Goal: Task Accomplishment & Management: Use online tool/utility

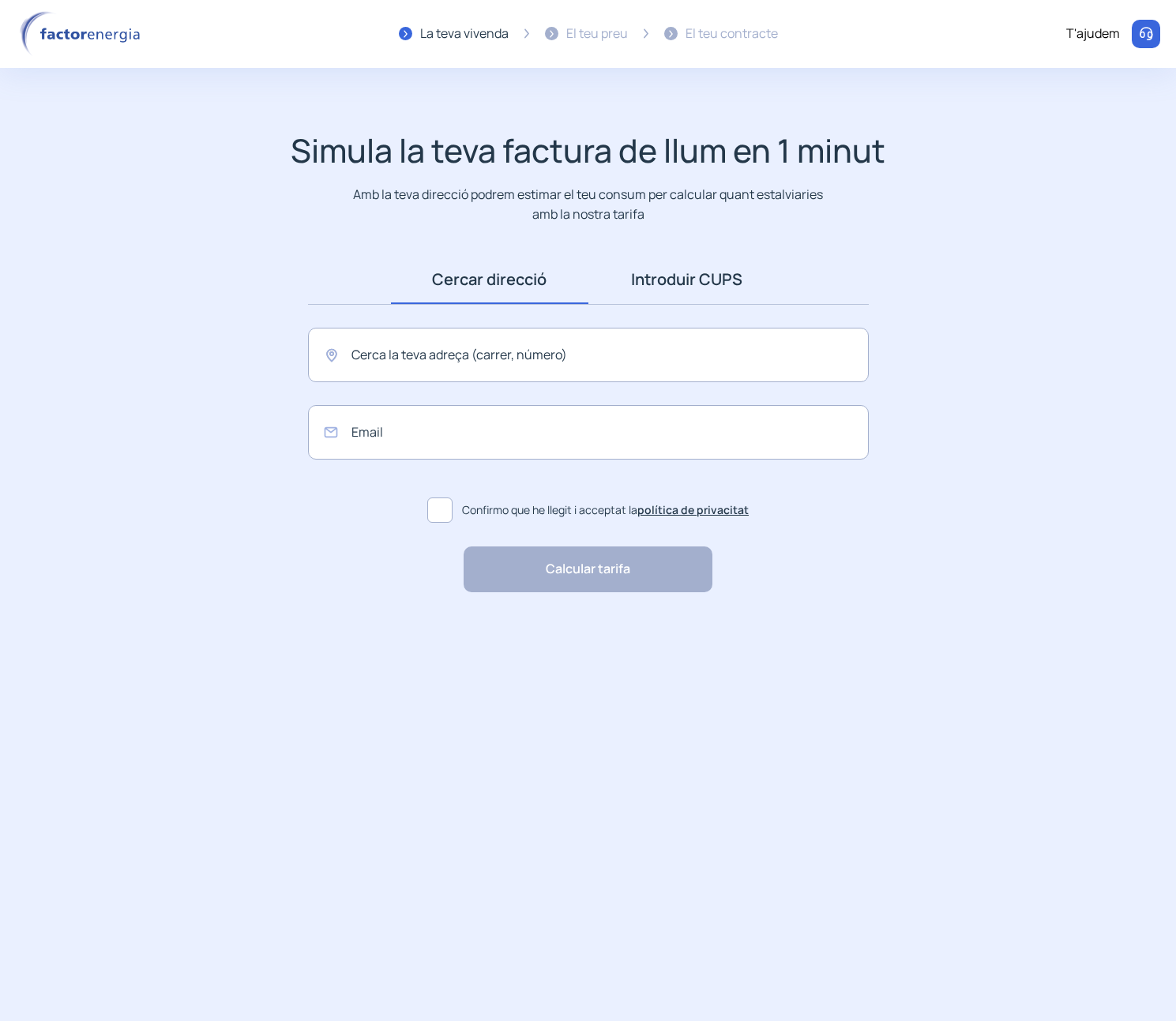
click at [672, 283] on link "Introduir CUPS" at bounding box center [687, 279] width 197 height 49
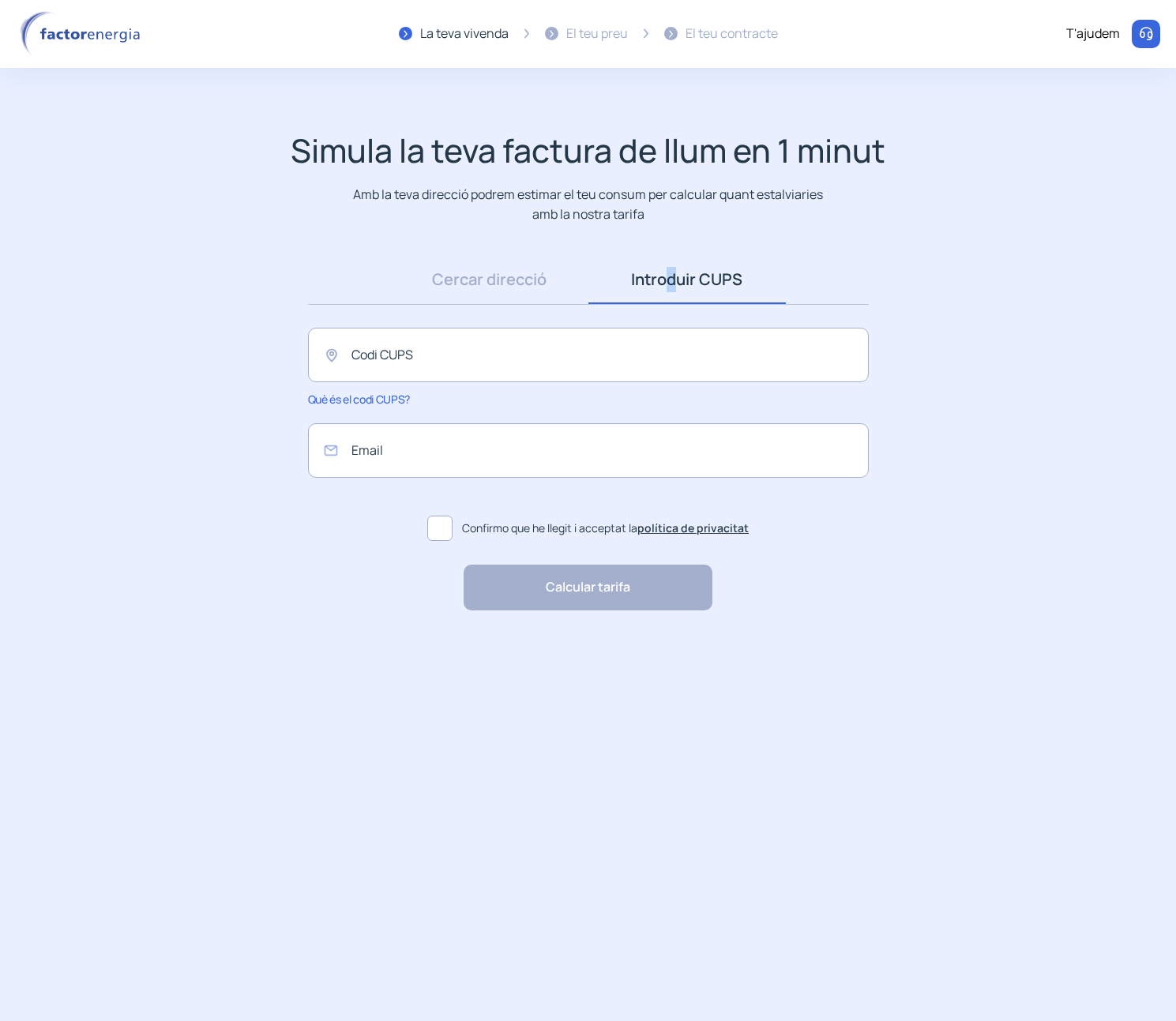
drag, startPoint x: 292, startPoint y: 146, endPoint x: 850, endPoint y: 205, distance: 561.1
click at [866, 215] on div "Simula la teva factura de llum en 1 minut Amb la teva direcció podrem estimar e…" at bounding box center [588, 177] width 1144 height 93
click at [659, 206] on p "Amb la teva direcció podrem estimar el teu consum per calcular quant estalviari…" at bounding box center [588, 204] width 476 height 39
drag, startPoint x: 661, startPoint y: 215, endPoint x: 252, endPoint y: 146, distance: 414.8
click at [253, 146] on div "Simula la teva factura de llum en 1 minut Amb la teva direcció podrem estimar e…" at bounding box center [588, 177] width 1144 height 93
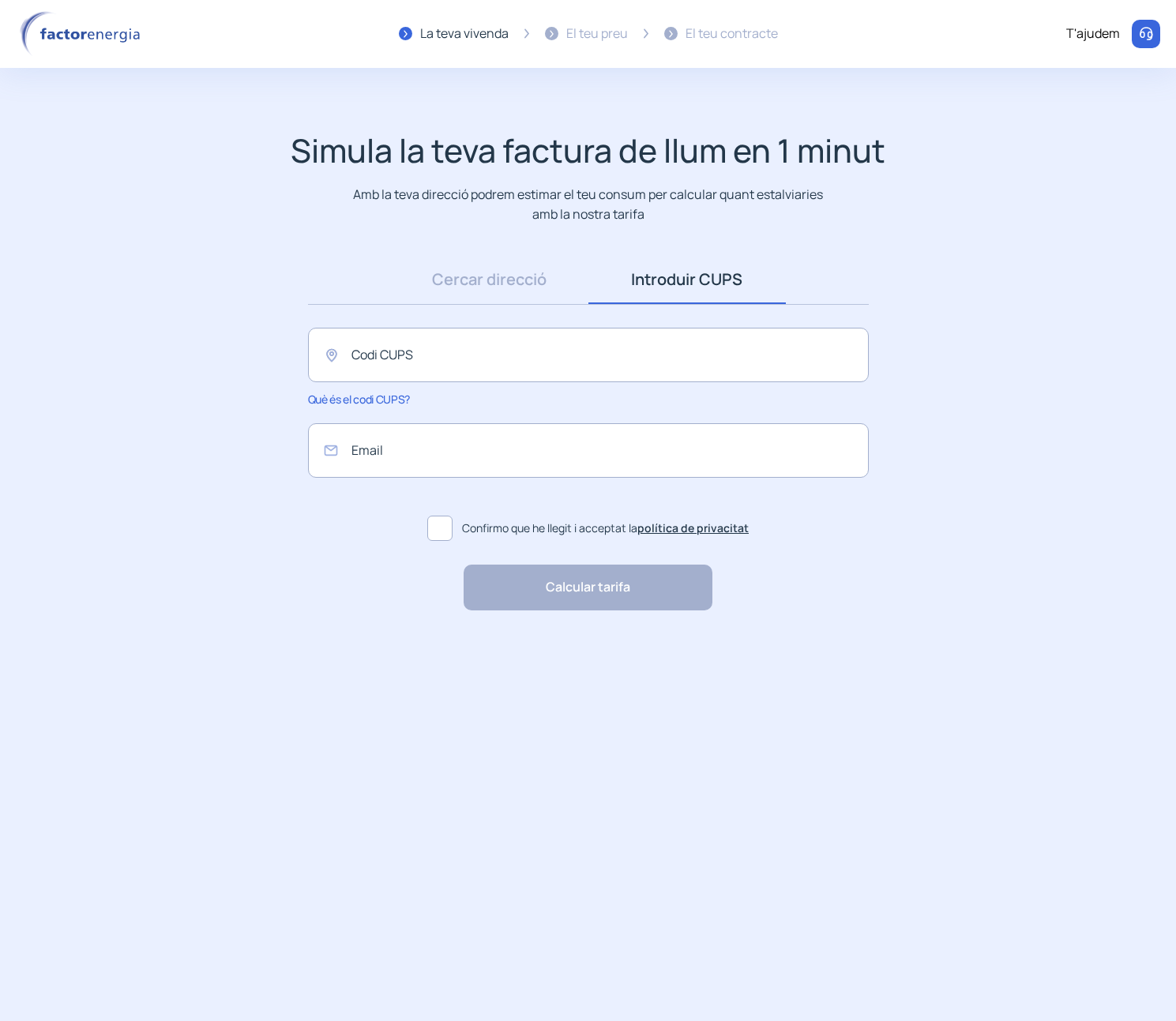
drag, startPoint x: 329, startPoint y: 157, endPoint x: 319, endPoint y: 153, distance: 10.8
click at [329, 157] on h1 "Simula la teva factura de llum en 1 minut" at bounding box center [588, 150] width 594 height 39
drag, startPoint x: 289, startPoint y: 148, endPoint x: 731, endPoint y: 214, distance: 446.9
click at [740, 213] on div "Simula la teva factura de llum en 1 minut Amb la teva direcció podrem estimar e…" at bounding box center [588, 177] width 1144 height 93
click at [671, 220] on p "Amb la teva direcció podrem estimar el teu consum per calcular quant estalviari…" at bounding box center [588, 204] width 476 height 39
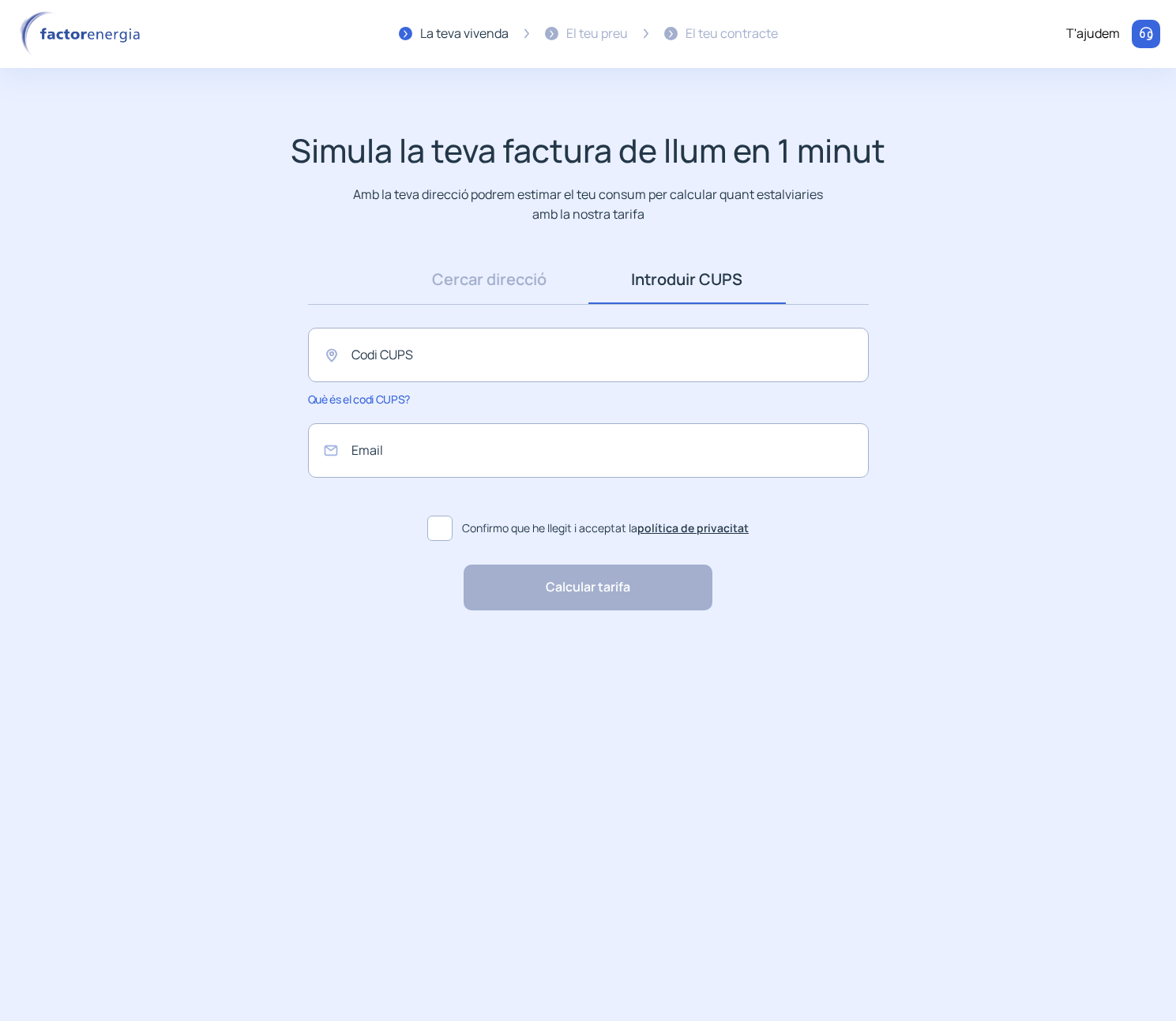
drag, startPoint x: 642, startPoint y: 212, endPoint x: 259, endPoint y: 143, distance: 389.2
click at [260, 131] on div "Simula la teva factura de llum en 1 minut Amb la teva direcció podrem estimar e…" at bounding box center [588, 177] width 1144 height 93
click at [303, 153] on h1 "Simula la teva factura de llum en 1 minut" at bounding box center [588, 150] width 594 height 39
drag, startPoint x: 305, startPoint y: 147, endPoint x: 680, endPoint y: 216, distance: 381.3
click at [694, 218] on div "Simula la teva factura de llum en 1 minut Amb la teva direcció podrem estimar e…" at bounding box center [588, 177] width 1144 height 93
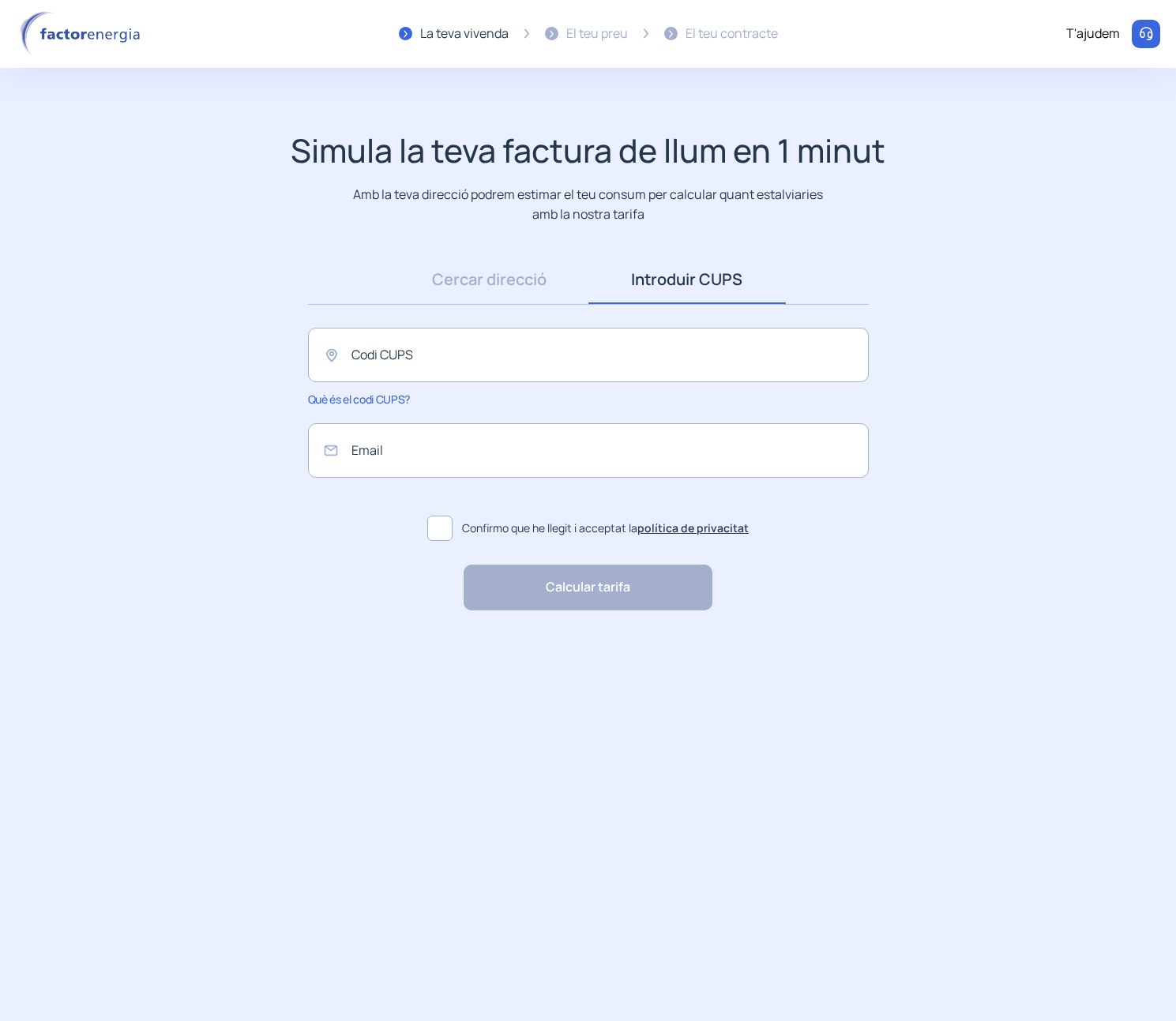
click at [571, 204] on p "Amb la teva direcció podrem estimar el teu consum per calcular quant estalviari…" at bounding box center [588, 204] width 476 height 39
